Goal: Task Accomplishment & Management: Manage account settings

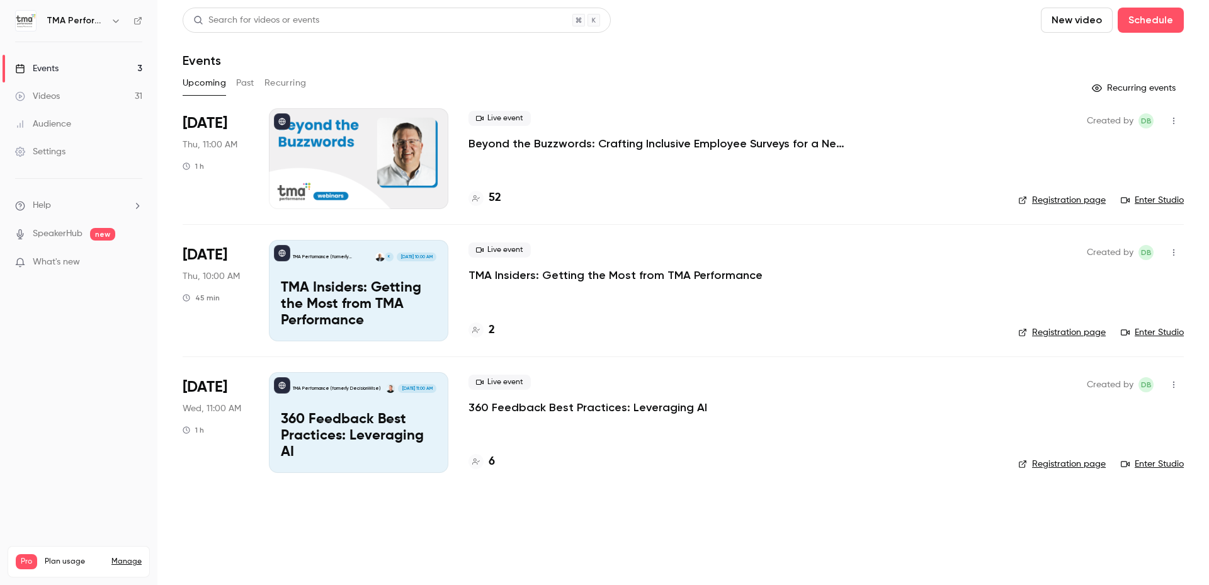
click at [612, 267] on div "Live event TMA Insiders: Getting the Most from TMA Performance" at bounding box center [734, 262] width 530 height 40
click at [606, 275] on p "TMA Insiders: Getting the Most from TMA Performance" at bounding box center [616, 275] width 294 height 15
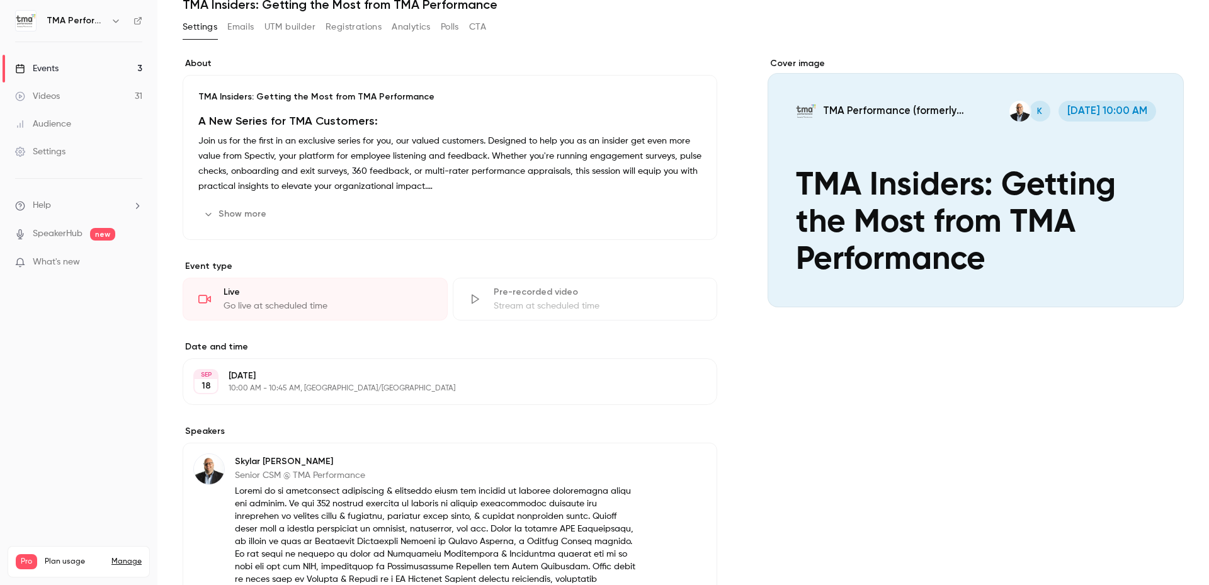
scroll to position [252, 0]
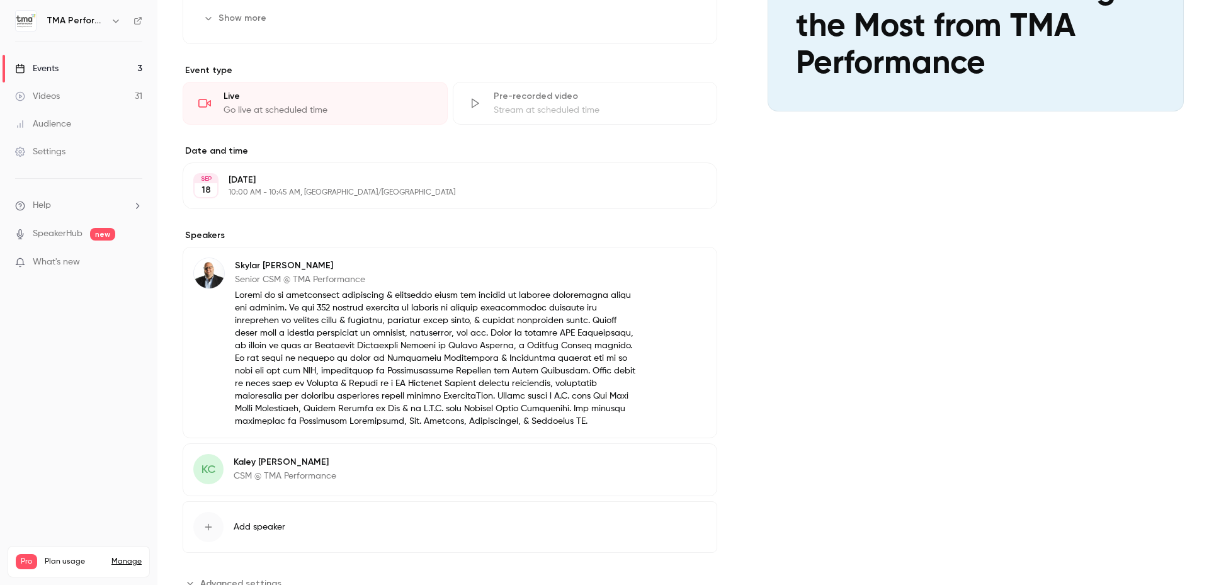
click at [678, 269] on button "Edit" at bounding box center [684, 268] width 46 height 20
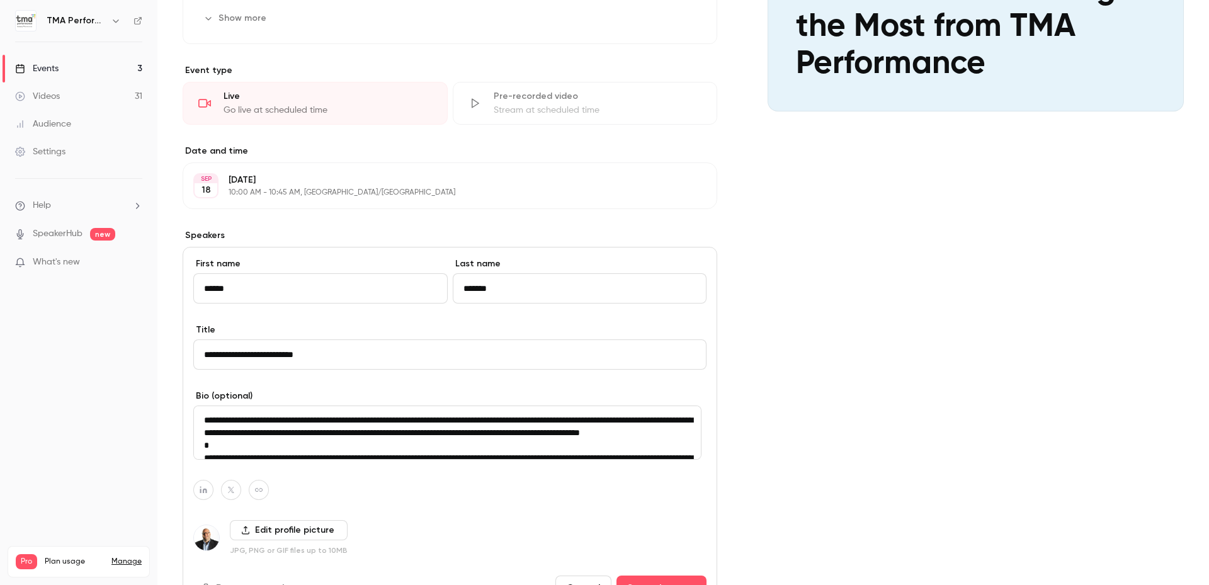
click at [219, 355] on input "**********" at bounding box center [449, 354] width 513 height 30
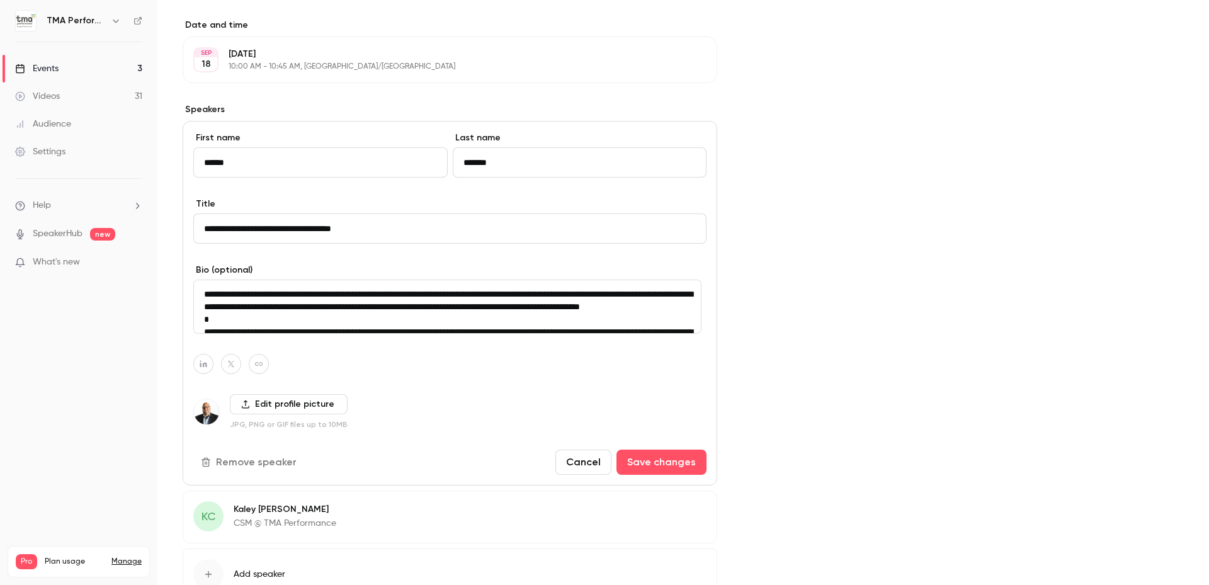
type input "**********"
click at [241, 233] on input "**********" at bounding box center [449, 229] width 513 height 30
click at [680, 453] on button "Save changes" at bounding box center [662, 462] width 90 height 25
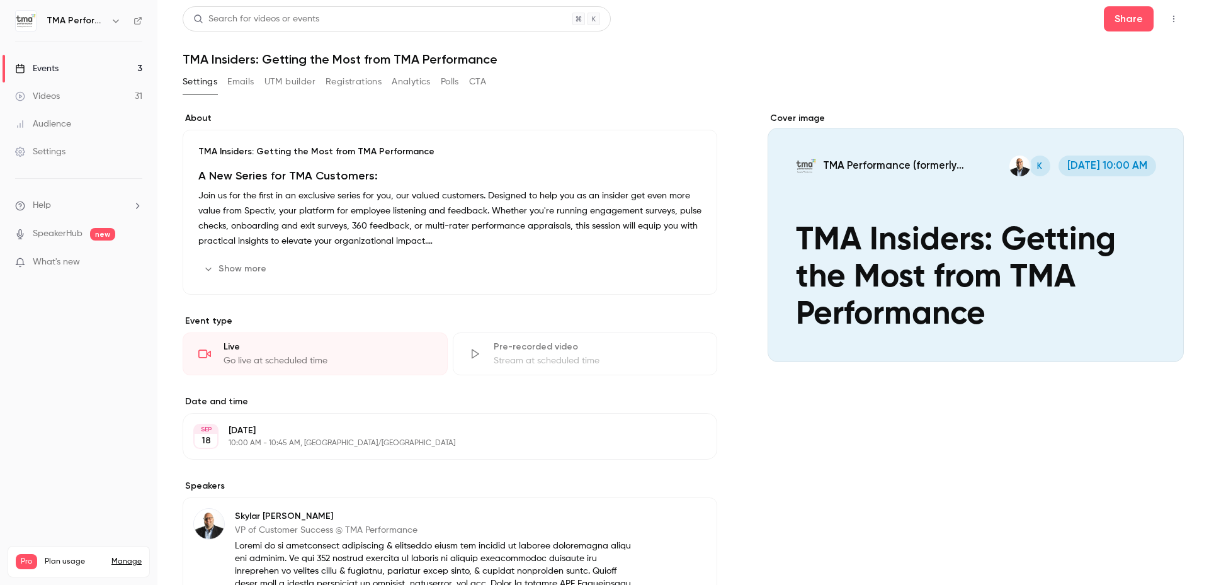
scroll to position [0, 0]
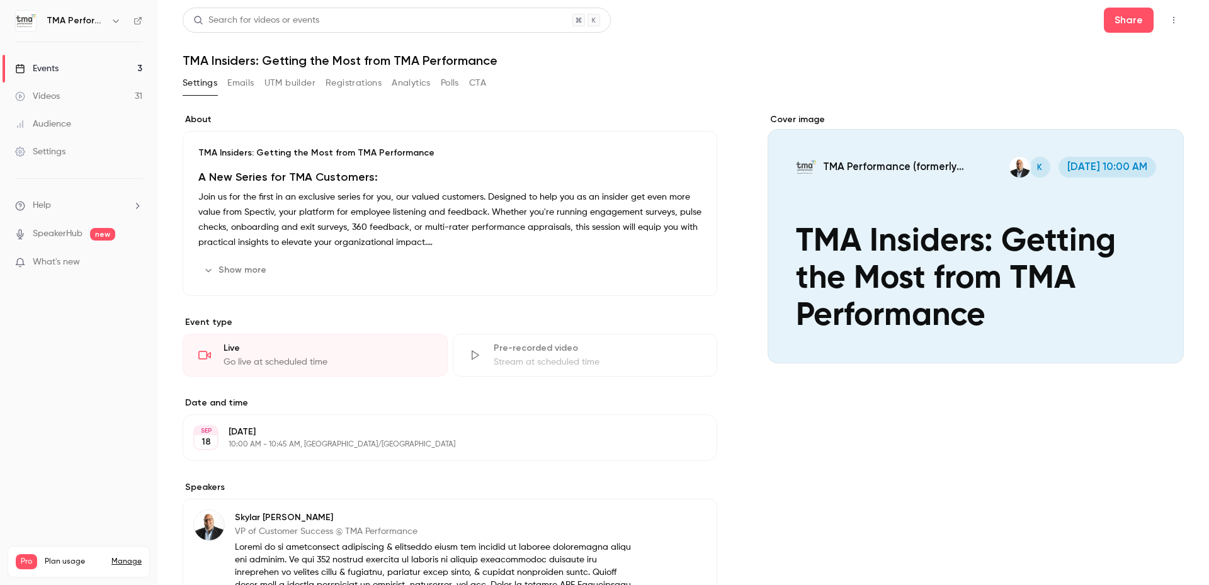
click at [169, 106] on main "Search for videos or events Share TMA Insiders: Getting the Most from TMA Perfo…" at bounding box center [683, 292] width 1052 height 585
click at [50, 72] on div "Events" at bounding box center [36, 68] width 43 height 13
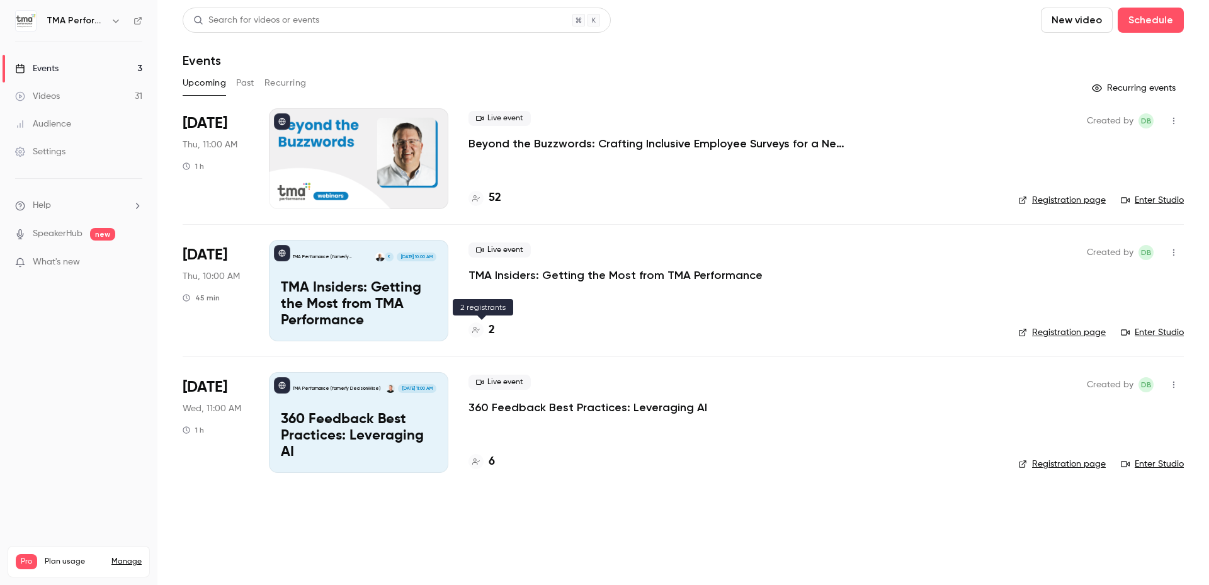
click at [489, 331] on h4 "2" at bounding box center [492, 330] width 6 height 17
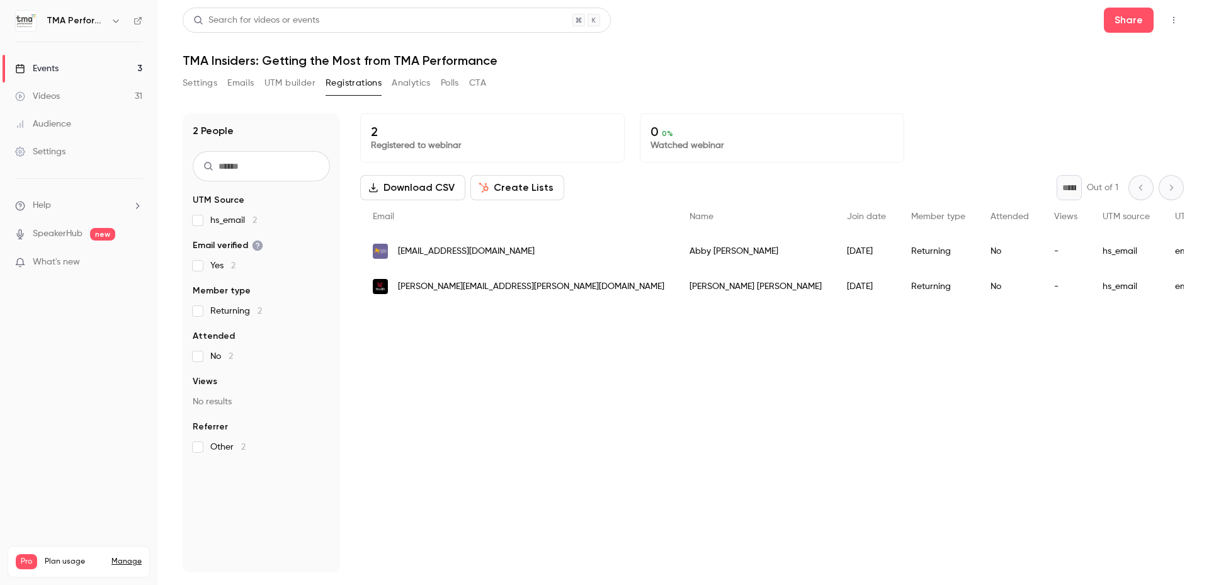
click at [48, 69] on div "Events" at bounding box center [36, 68] width 43 height 13
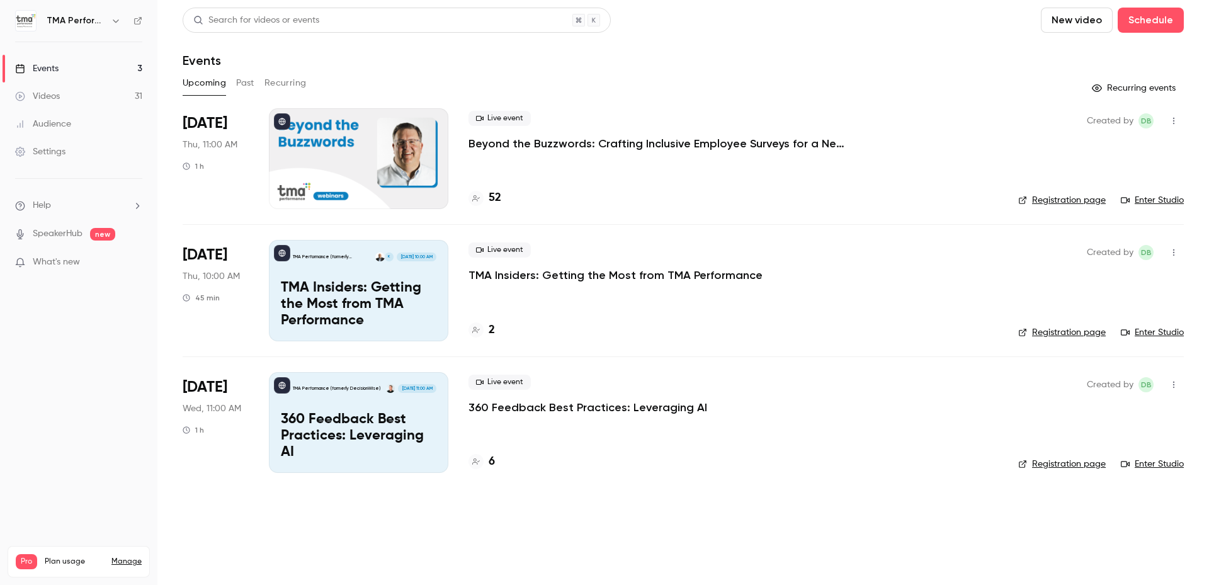
click at [552, 276] on p "TMA Insiders: Getting the Most from TMA Performance" at bounding box center [616, 275] width 294 height 15
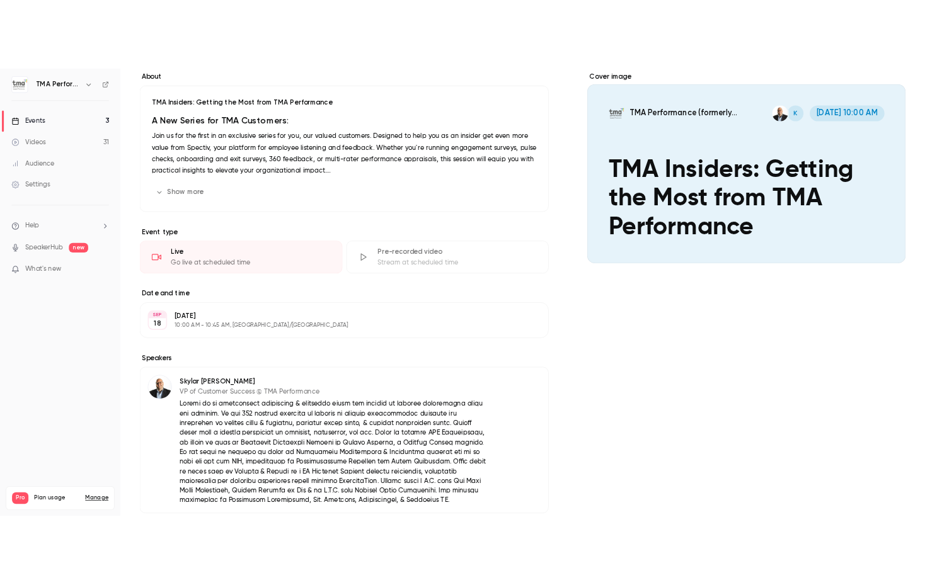
scroll to position [311, 0]
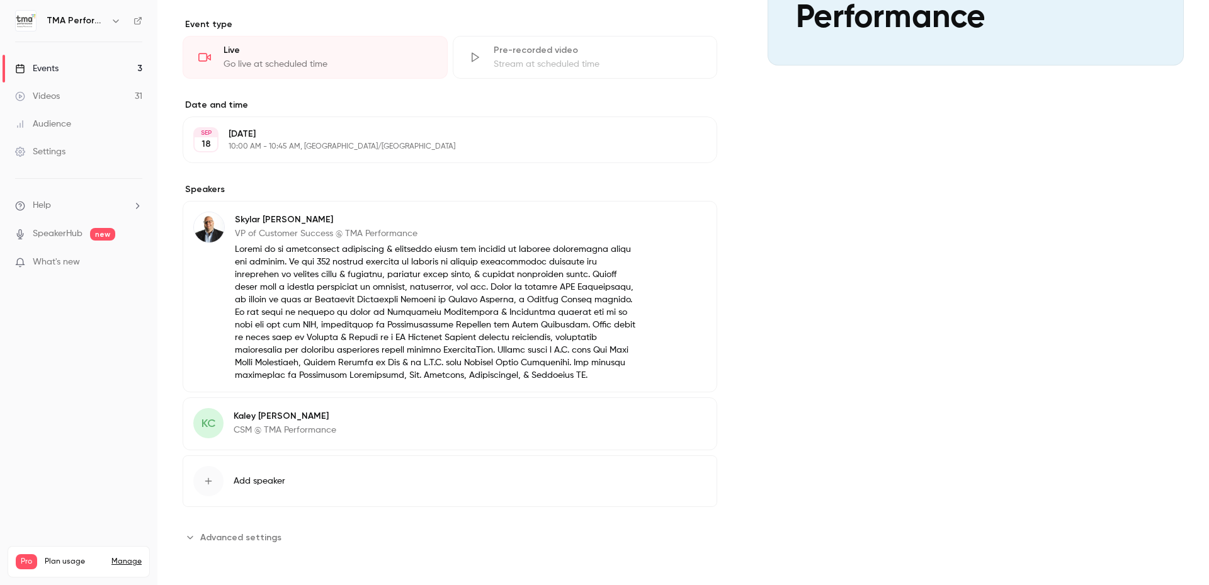
drag, startPoint x: 747, startPoint y: 84, endPoint x: 735, endPoint y: 178, distance: 94.6
click at [834, 302] on div "Cover image TMA Performance (formerly DecisionWise) K [DATE] 10:00 AM TMA Insid…" at bounding box center [976, 181] width 416 height 732
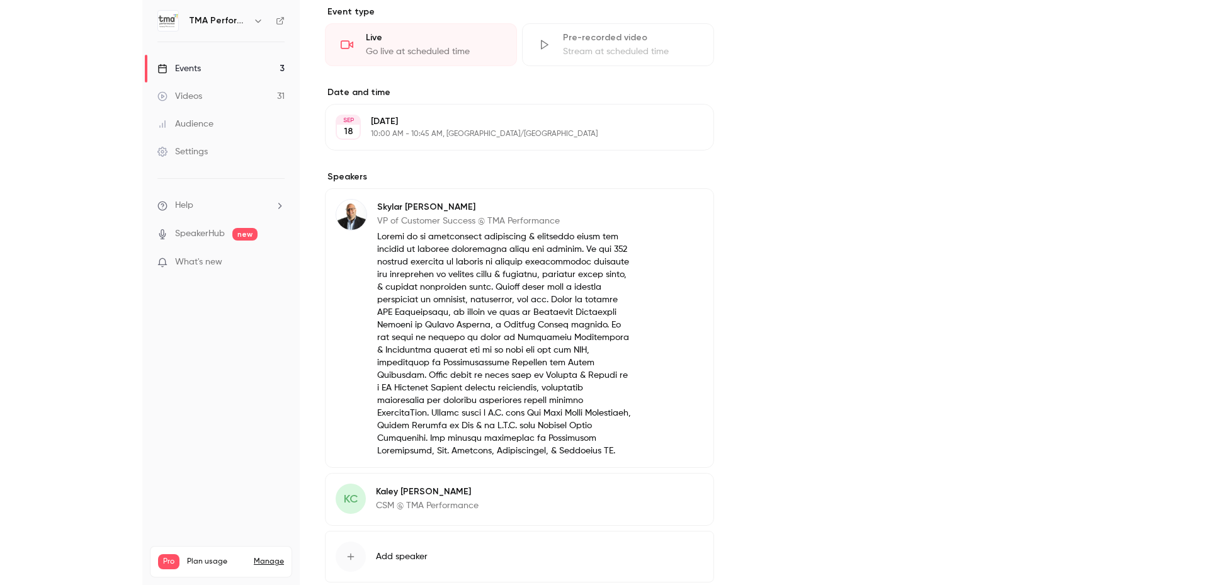
scroll to position [0, 0]
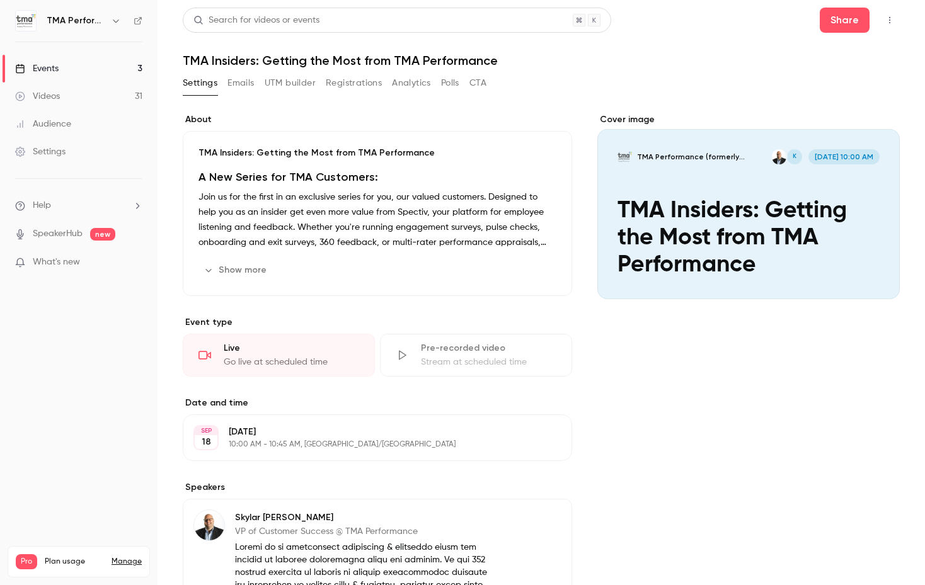
click at [71, 71] on link "Events 3" at bounding box center [78, 69] width 157 height 28
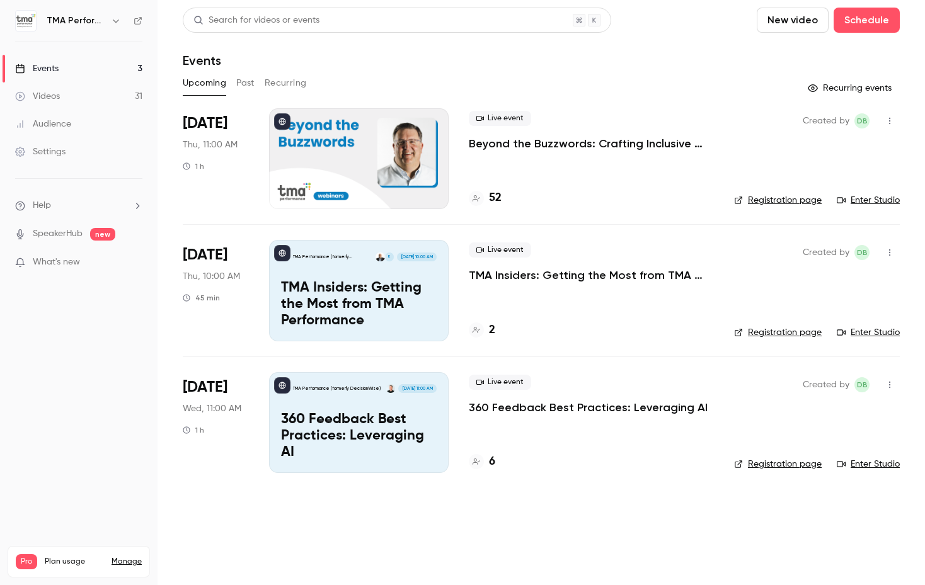
click at [570, 147] on p "Beyond the Buzzwords: Crafting Inclusive Employee Surveys for a New Political E…" at bounding box center [591, 143] width 245 height 15
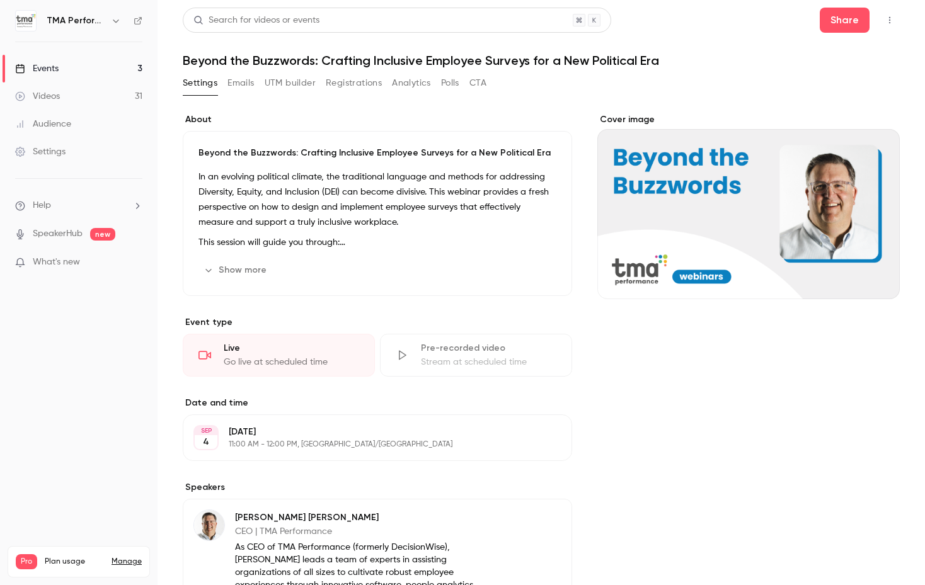
click at [349, 59] on h1 "Beyond the Buzzwords: Crafting Inclusive Employee Surveys for a New Political E…" at bounding box center [541, 60] width 717 height 15
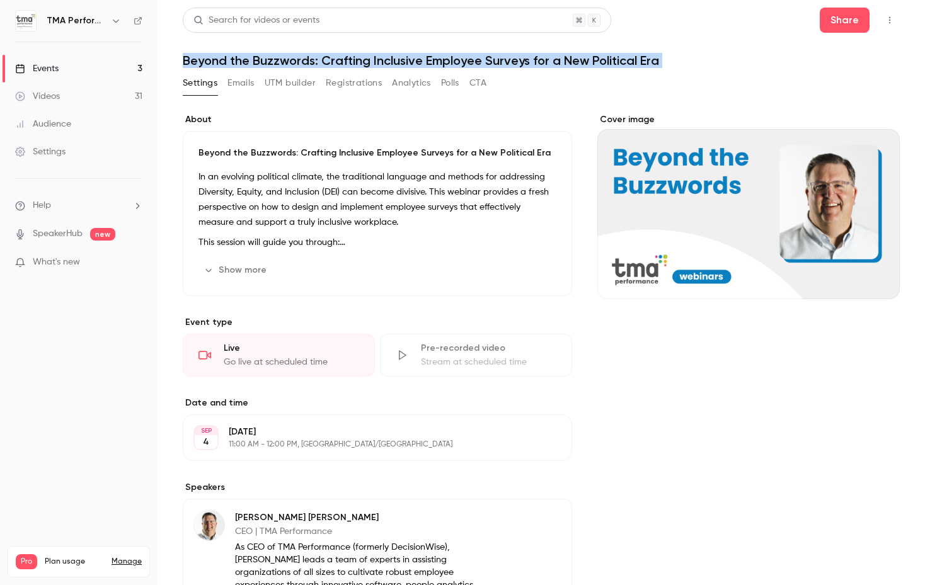
click at [349, 59] on h1 "Beyond the Buzzwords: Crafting Inclusive Employee Surveys for a New Political E…" at bounding box center [541, 60] width 717 height 15
copy div "Beyond the Buzzwords: Crafting Inclusive Employee Surveys for a New Political E…"
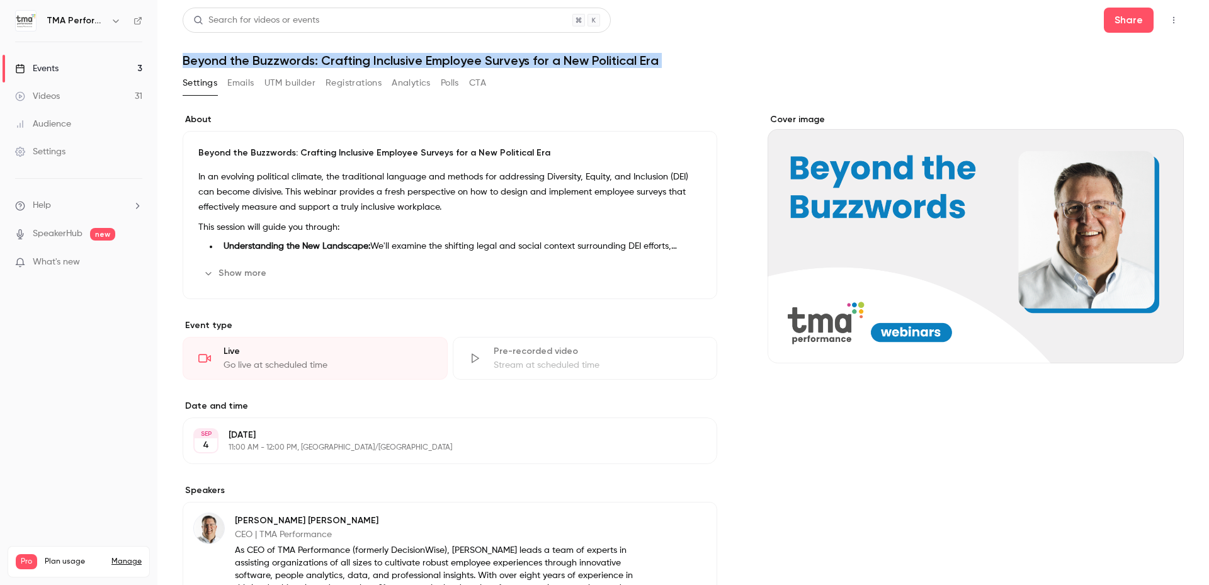
click at [705, 55] on h1 "Beyond the Buzzwords: Crafting Inclusive Employee Surveys for a New Political E…" at bounding box center [683, 60] width 1001 height 15
click at [567, 64] on h1 "Beyond the Buzzwords: Crafting Inclusive Employee Surveys for a New Political E…" at bounding box center [683, 60] width 1001 height 15
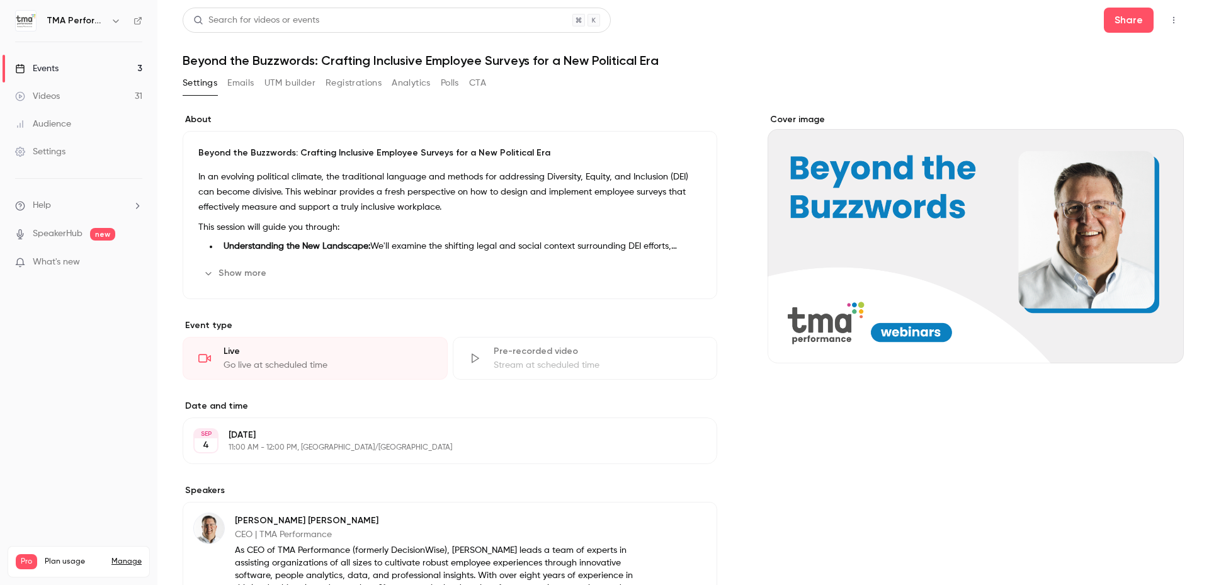
click at [692, 86] on div "Settings Emails UTM builder Registrations Analytics Polls CTA" at bounding box center [683, 85] width 1001 height 25
click at [29, 67] on div "Events" at bounding box center [36, 68] width 43 height 13
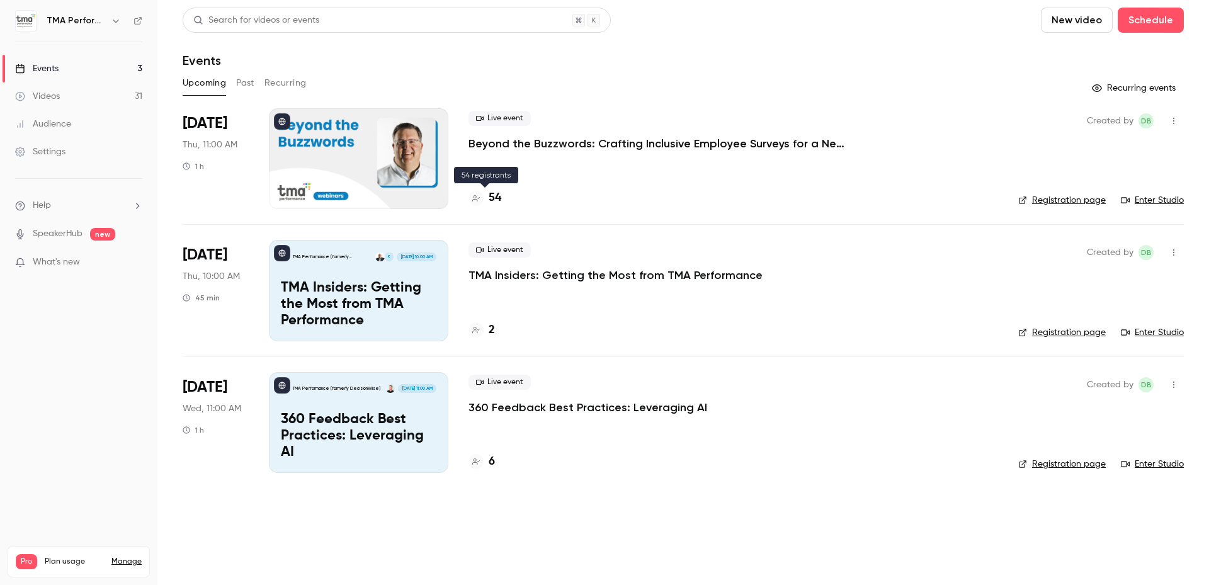
click at [497, 193] on h4 "54" at bounding box center [495, 198] width 13 height 17
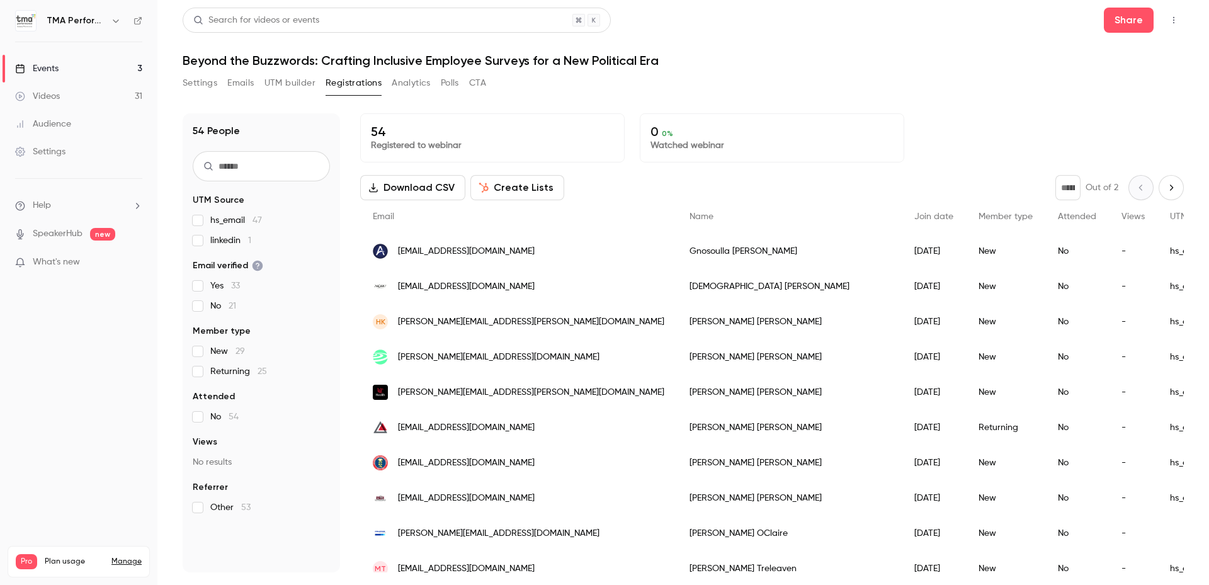
click at [745, 83] on div "Settings Emails UTM builder Registrations Analytics Polls CTA" at bounding box center [683, 85] width 1001 height 25
click at [213, 85] on button "Settings" at bounding box center [200, 83] width 35 height 20
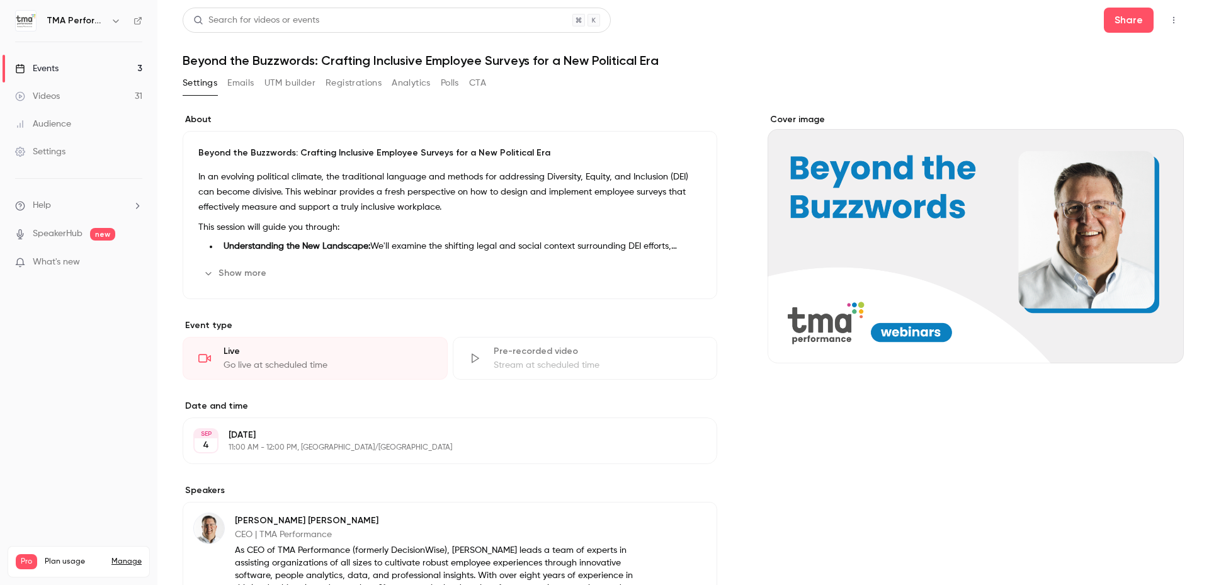
click at [751, 242] on div "About Beyond the Buzzwords: Crafting Inclusive Employee Surveys for a New Polit…" at bounding box center [683, 445] width 1001 height 664
click at [103, 70] on link "Events 3" at bounding box center [78, 69] width 157 height 28
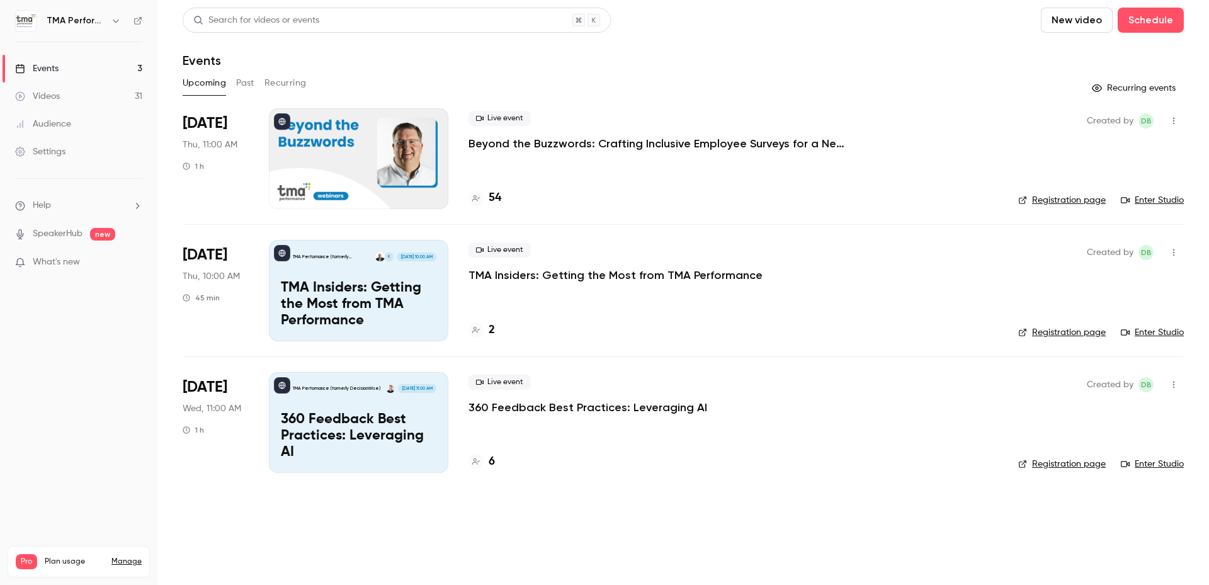
click at [618, 406] on p "360 Feedback Best Practices: Leveraging AI" at bounding box center [588, 407] width 239 height 15
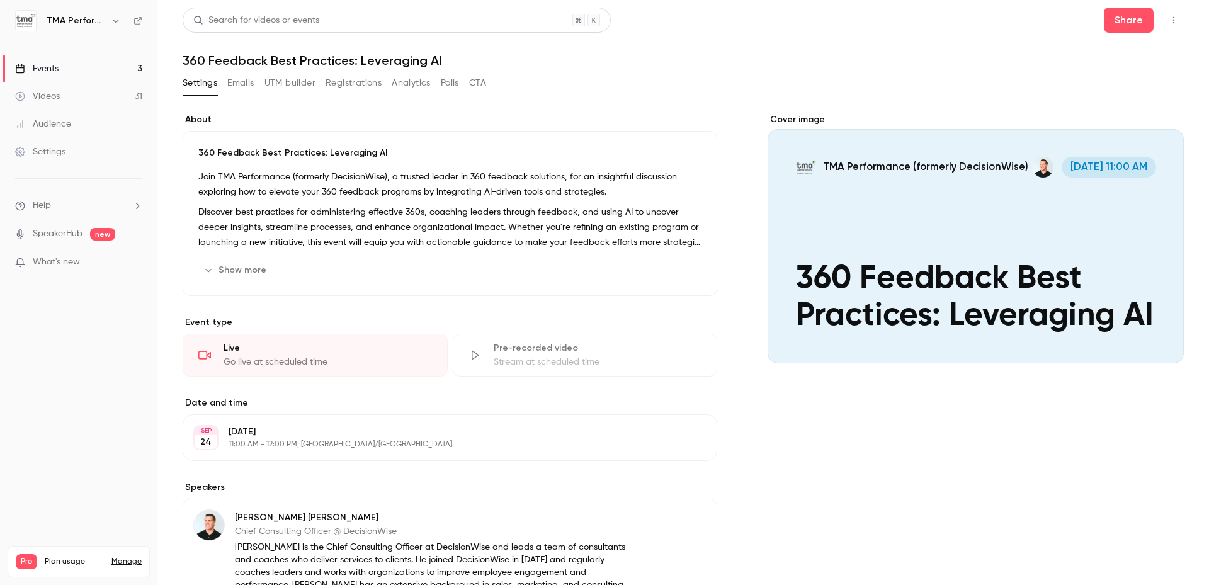
click at [245, 270] on button "Show more" at bounding box center [236, 270] width 76 height 20
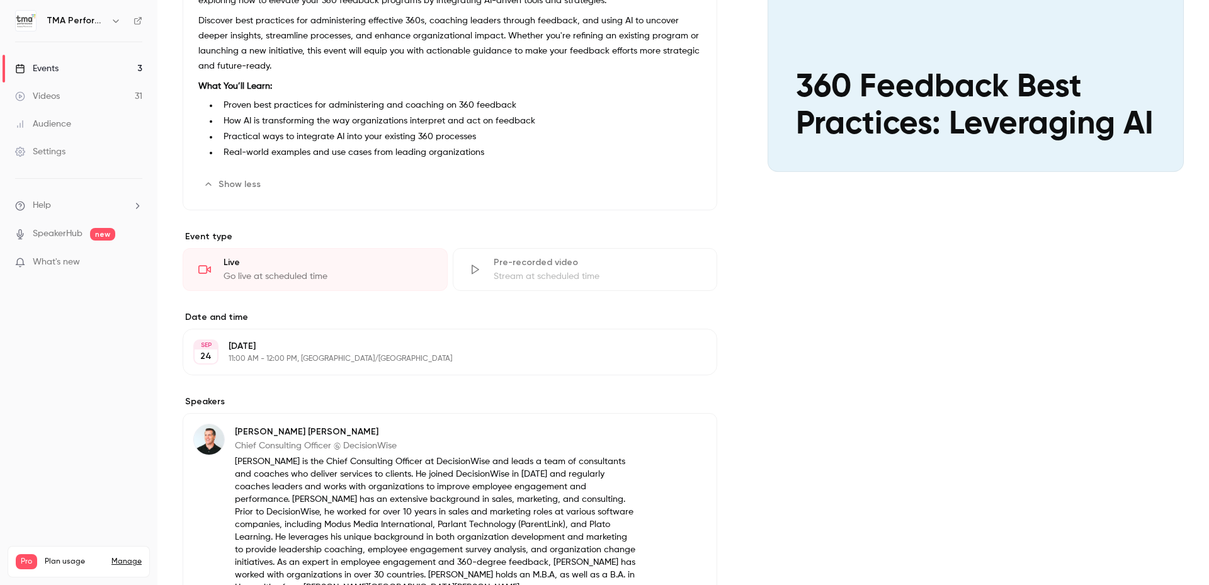
scroll to position [346, 0]
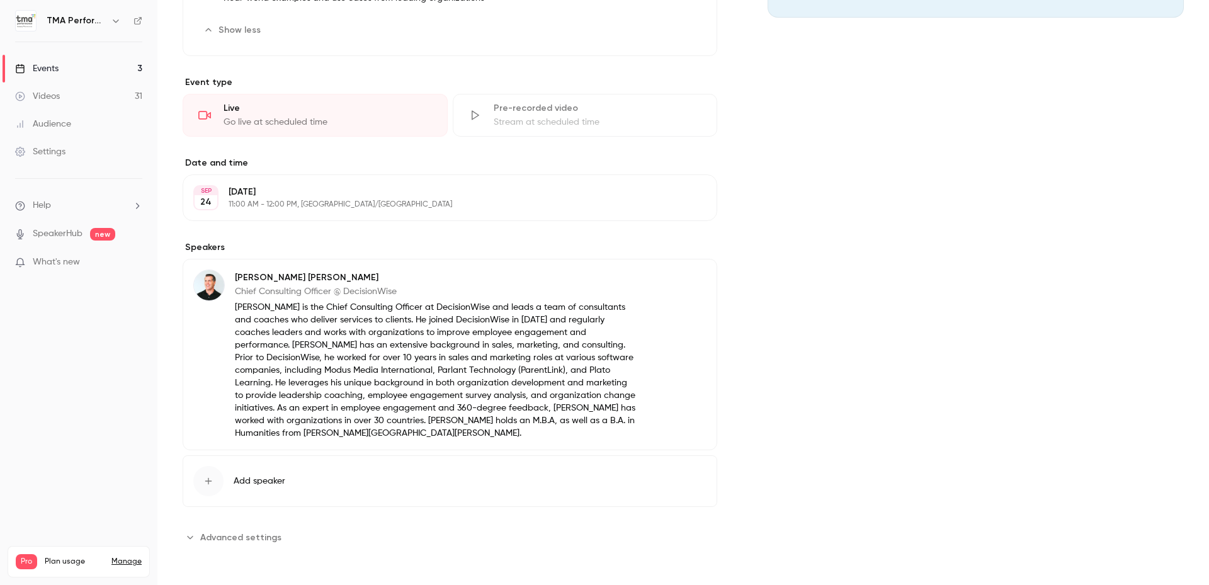
drag, startPoint x: 773, startPoint y: 423, endPoint x: 770, endPoint y: 504, distance: 81.3
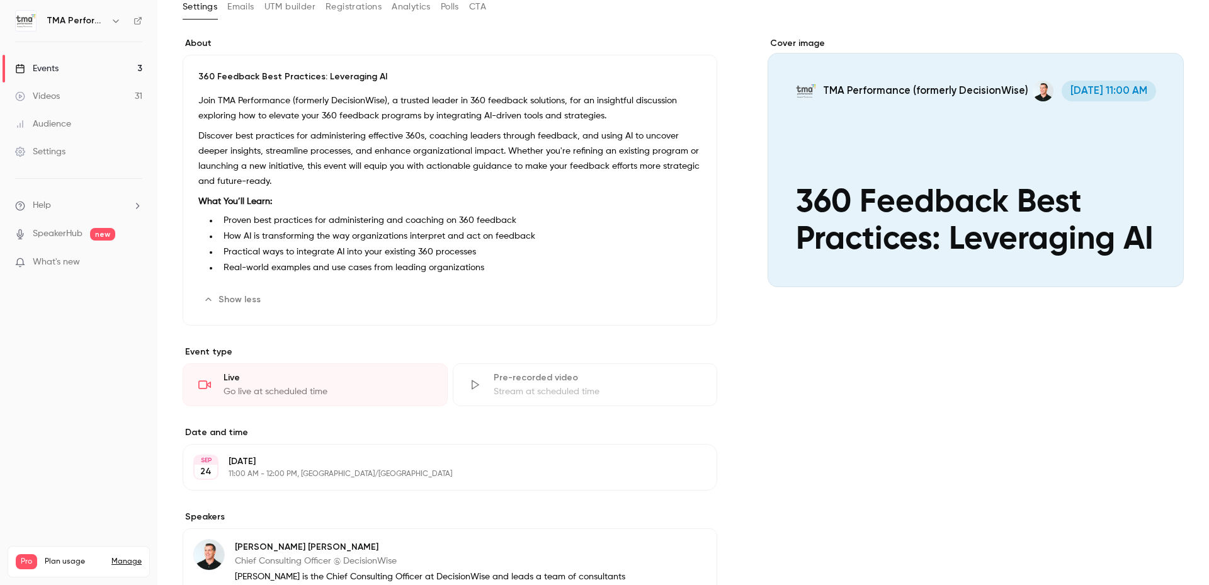
scroll to position [0, 0]
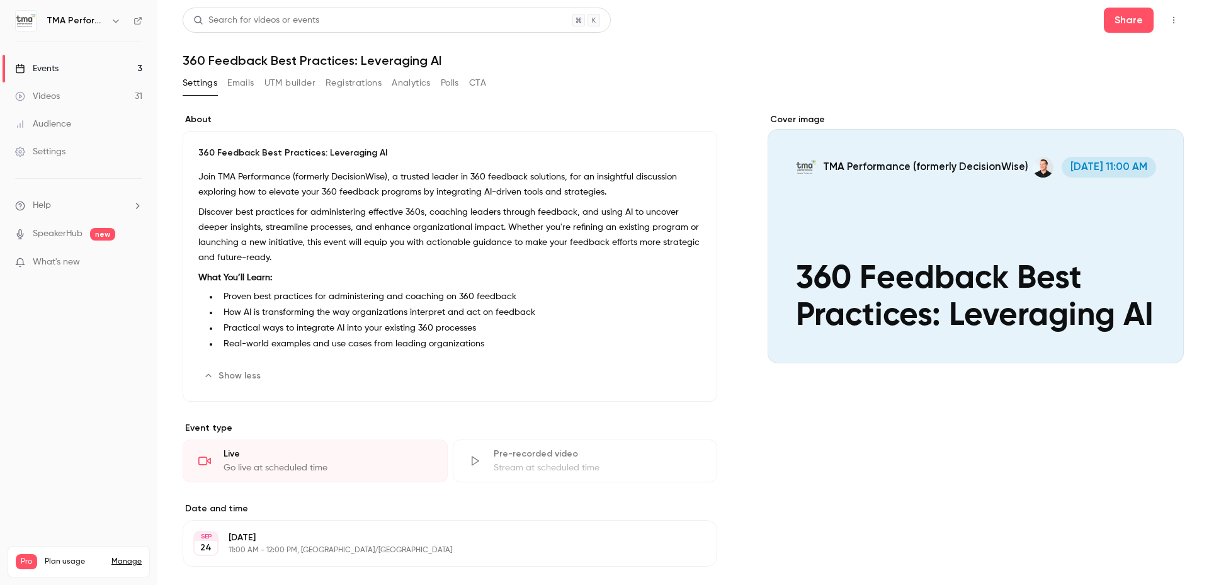
click at [665, 52] on header "Search for videos or events Share 360 Feedback Best Practices: Leveraging AI" at bounding box center [683, 38] width 1001 height 60
